Goal: Task Accomplishment & Management: Manage account settings

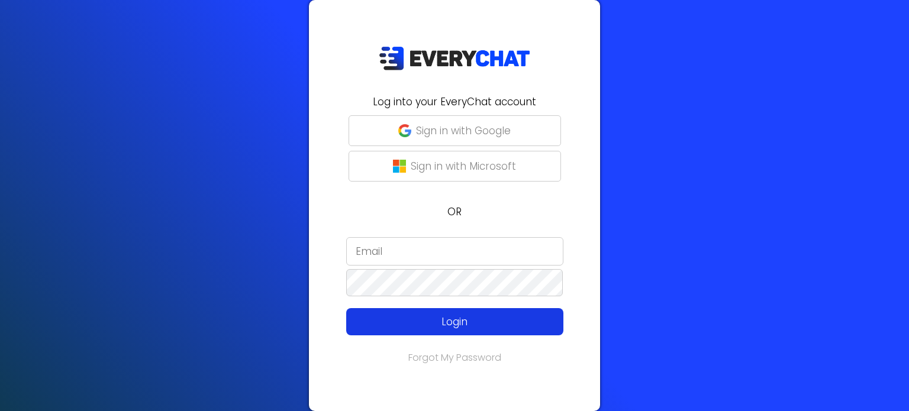
type input "[PERSON_NAME][EMAIL_ADDRESS][DOMAIN_NAME]"
click at [468, 325] on p "Login" at bounding box center [454, 321] width 173 height 15
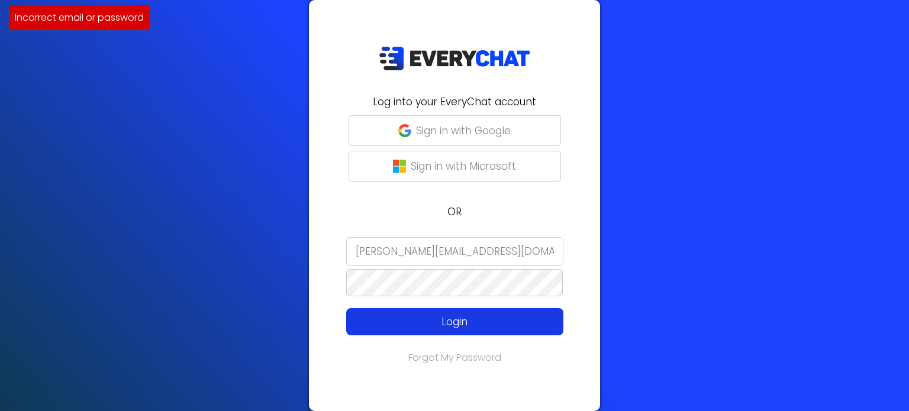
click at [476, 314] on p "Login" at bounding box center [454, 321] width 173 height 15
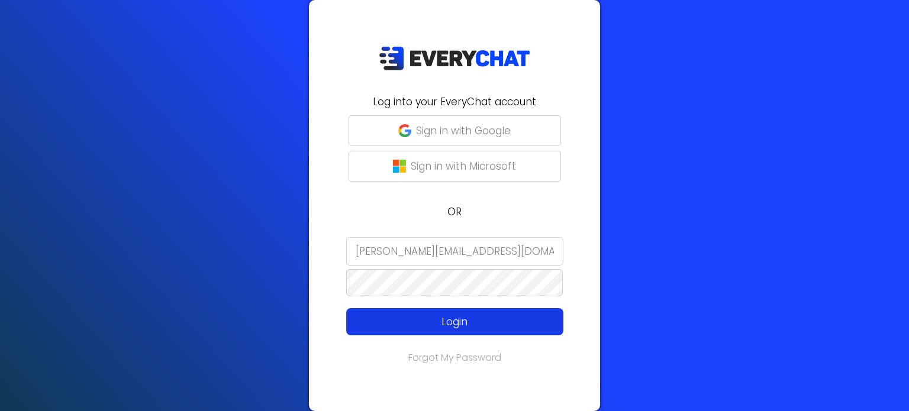
click at [473, 324] on p "Login" at bounding box center [454, 321] width 173 height 15
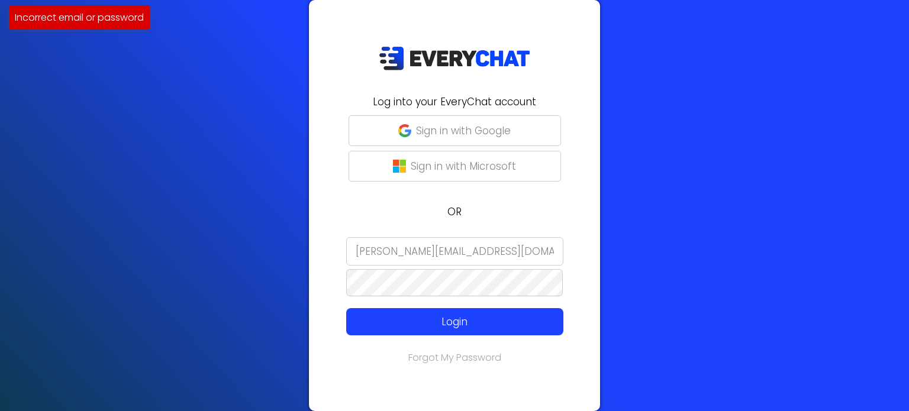
click at [316, 296] on form "[PERSON_NAME][EMAIL_ADDRESS][DOMAIN_NAME] Login" at bounding box center [454, 286] width 277 height 98
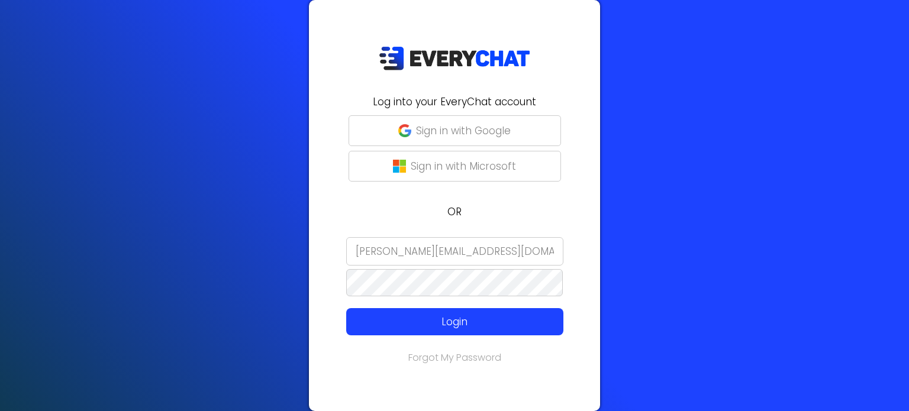
click at [599, 195] on div "Log into your EveryChat account Sign in with Google Sign in with Microsoft OR […" at bounding box center [454, 205] width 291 height 411
click at [464, 351] on link "Forgot My Password" at bounding box center [454, 358] width 93 height 14
type input "[PERSON_NAME][EMAIL_ADDRESS][DOMAIN_NAME]"
click at [215, 290] on div "Log into your EveryChat account Sign in with Google Sign in with Microsoft OR […" at bounding box center [454, 205] width 909 height 411
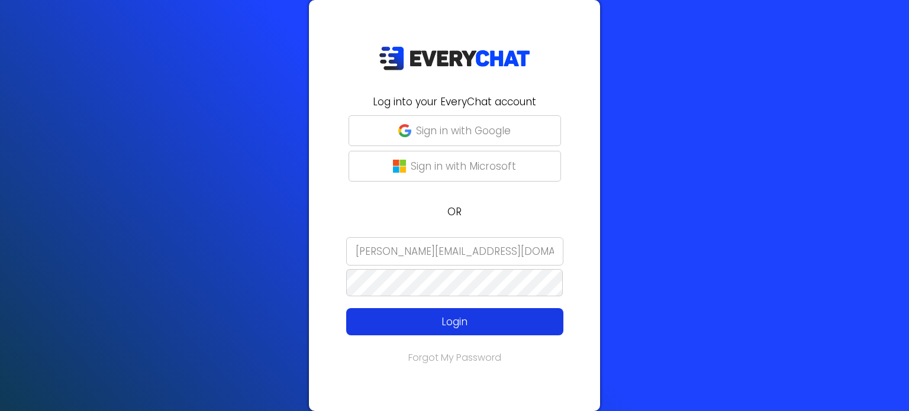
click at [382, 318] on p "Login" at bounding box center [454, 321] width 173 height 15
